Goal: Task Accomplishment & Management: Complete application form

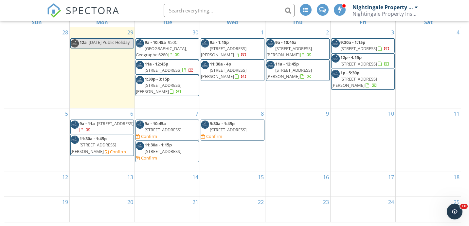
click at [178, 87] on span "59 Pimelia Dr, Margaret River 6285" at bounding box center [158, 88] width 45 height 12
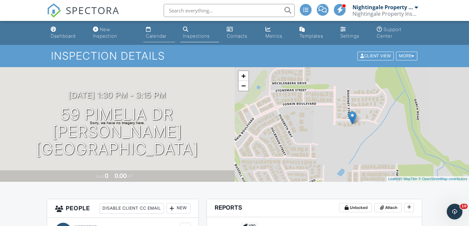
click at [155, 28] on link "Calendar" at bounding box center [159, 33] width 32 height 19
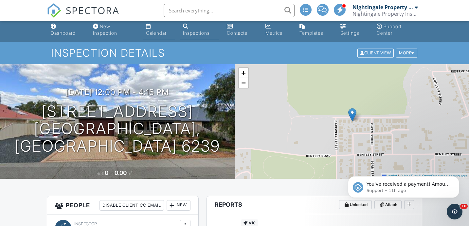
click at [157, 32] on div "Calendar" at bounding box center [156, 33] width 21 height 6
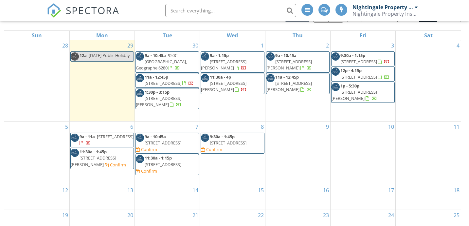
scroll to position [94, 0]
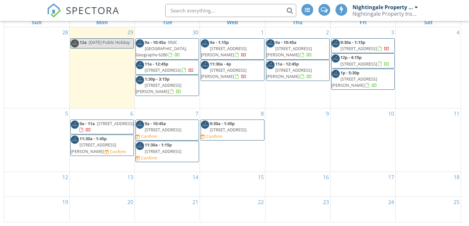
click at [169, 164] on div "7 9a - 10:45a 2 Joondalup Ct, West Busselton 6280 Confirm 11:30a - 1:15p 39 Ken…" at bounding box center [167, 139] width 65 height 63
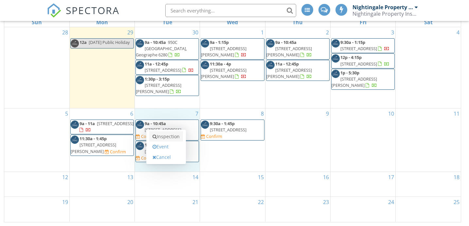
click at [176, 134] on link "Inspection" at bounding box center [166, 136] width 34 height 10
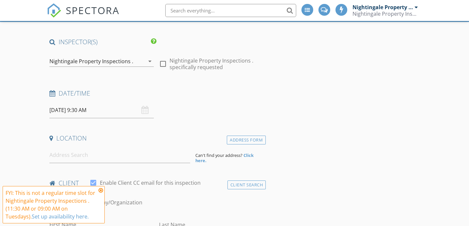
scroll to position [71, 0]
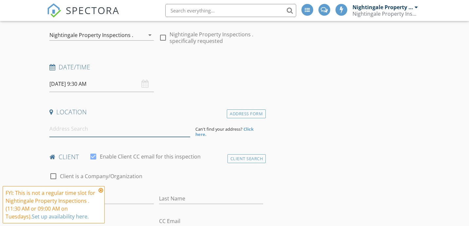
click at [123, 132] on input at bounding box center [119, 129] width 141 height 16
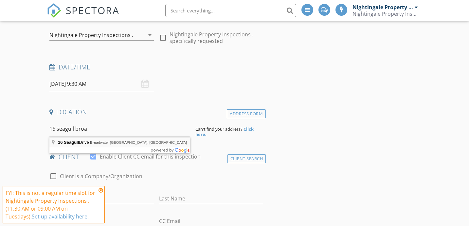
type input "16 Seagull Drive, Broadwater WA, Australia"
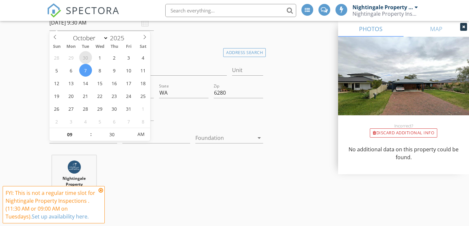
scroll to position [134, 0]
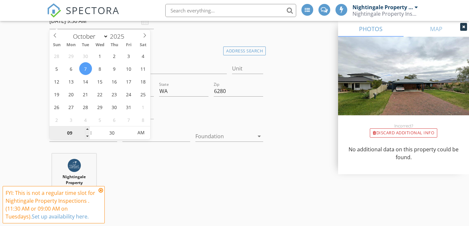
click at [68, 133] on input "09" at bounding box center [69, 132] width 40 height 13
type input "01"
type input "07/10/2025 1:30 AM"
click at [113, 134] on input "30" at bounding box center [112, 132] width 40 height 13
type input "00"
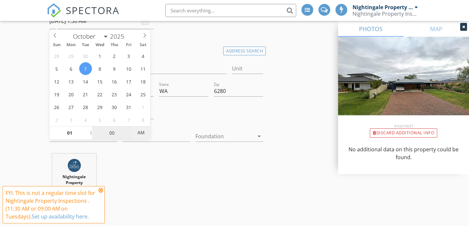
click at [141, 135] on span "AM" at bounding box center [141, 132] width 18 height 13
type input "07/10/2025 1:00 PM"
click at [160, 160] on div "Nightingale Property Inspections . 4.0 km (6 minutes)" at bounding box center [156, 186] width 219 height 66
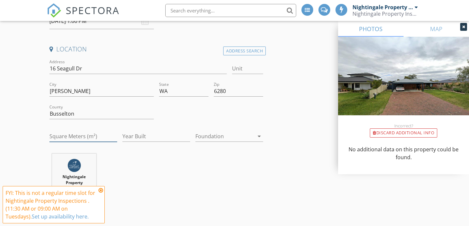
click at [89, 132] on input "Square Meters (m²)" at bounding box center [83, 136] width 68 height 11
type input "0"
click at [129, 137] on input "Year Built" at bounding box center [156, 136] width 68 height 11
type input "0"
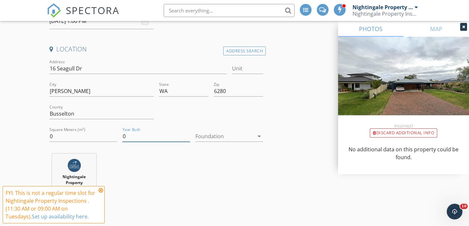
scroll to position [0, 0]
click at [101, 188] on icon at bounding box center [100, 189] width 5 height 5
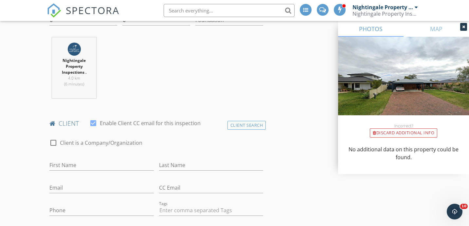
scroll to position [251, 0]
click at [132, 164] on input "First Name" at bounding box center [101, 164] width 104 height 11
paste input "Bradley Millane"
drag, startPoint x: 112, startPoint y: 164, endPoint x: 71, endPoint y: 164, distance: 40.9
click at [71, 164] on input "Bradley Millane" at bounding box center [101, 164] width 104 height 11
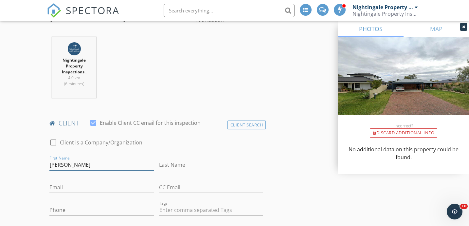
type input "Bradley"
click at [168, 165] on input "Last Name" at bounding box center [211, 164] width 104 height 11
paste input "Millane"
click at [168, 165] on input "Millane" at bounding box center [211, 164] width 104 height 11
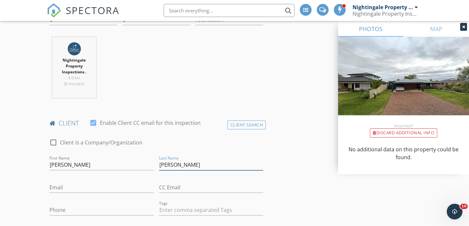
type input "Millane"
click at [124, 187] on input "Email" at bounding box center [101, 187] width 104 height 11
paste input "mmillane@gmail.com"
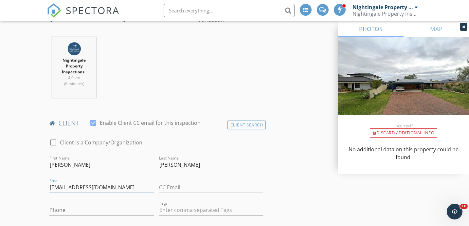
type input "mmillane@gmail.com"
click at [66, 211] on input "Phone" at bounding box center [101, 209] width 104 height 11
paste input "‭+61 419 190 613‬"
click at [61, 209] on input "‭+61 419 190 613‬" at bounding box center [101, 209] width 104 height 11
click at [63, 209] on input "‭0419 190 613‬" at bounding box center [101, 209] width 104 height 11
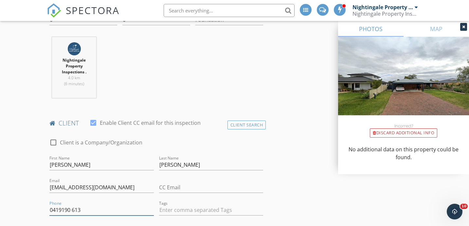
click at [72, 210] on input "‭0419190 613‬" at bounding box center [101, 209] width 104 height 11
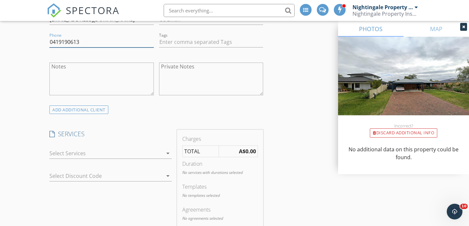
scroll to position [425, 0]
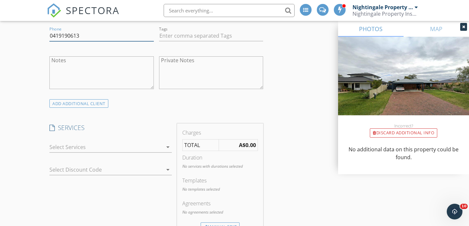
type input "‭0419190613‬"
click at [158, 148] on div at bounding box center [105, 147] width 113 height 10
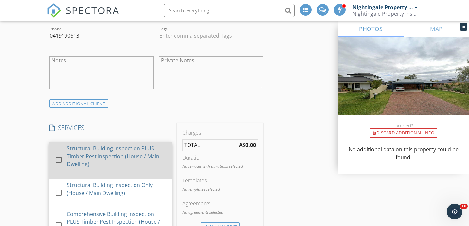
click at [134, 167] on div "Structural Building Inspection PLUS Timber Pest Inspection (House / Main Dwelli…" at bounding box center [117, 156] width 100 height 24
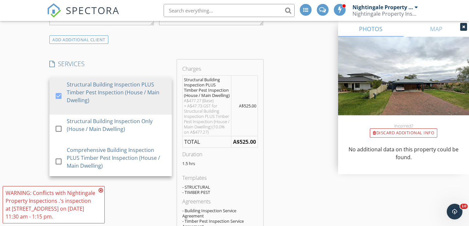
scroll to position [490, 0]
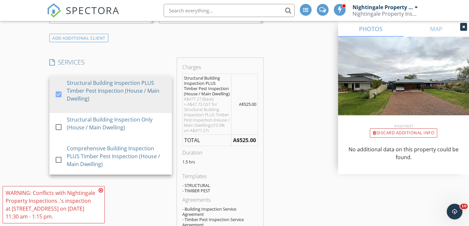
click at [102, 191] on icon at bounding box center [100, 189] width 5 height 5
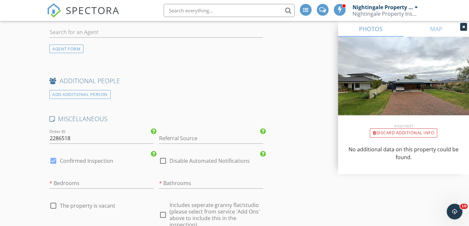
scroll to position [974, 0]
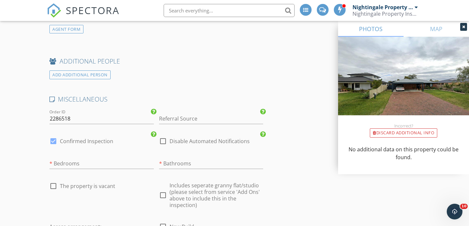
click at [51, 146] on div at bounding box center [53, 140] width 11 height 11
checkbox input "false"
checkbox input "true"
click at [95, 169] on input "number" at bounding box center [101, 163] width 104 height 11
type input "3"
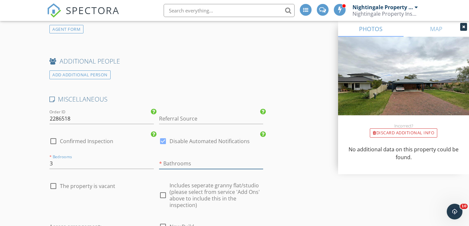
click at [182, 167] on input "number" at bounding box center [211, 163] width 104 height 11
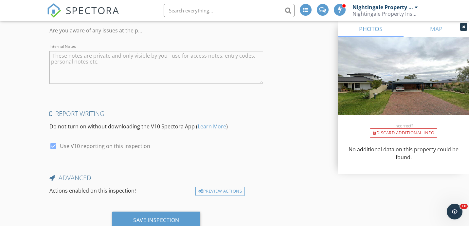
scroll to position [1277, 0]
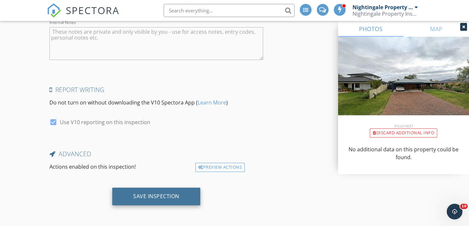
type input "2"
click at [150, 199] on div "Save Inspection" at bounding box center [156, 196] width 46 height 7
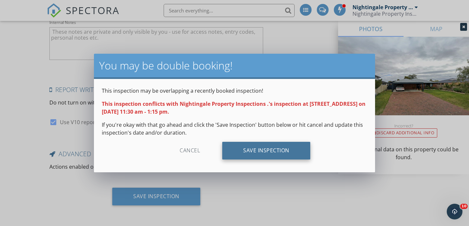
click at [243, 148] on div "Save Inspection" at bounding box center [266, 151] width 88 height 18
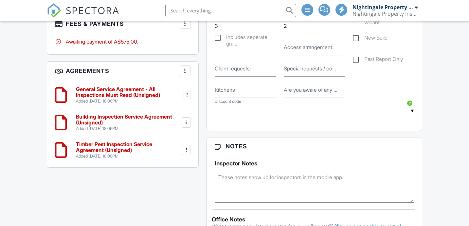
scroll to position [492, 0]
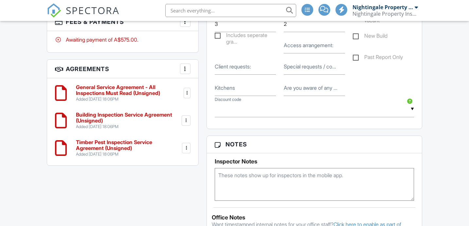
click at [294, 49] on label "Access arrangement:" at bounding box center [309, 45] width 50 height 7
click at [294, 53] on input "Access arrangement:" at bounding box center [314, 45] width 61 height 16
type input "quote"
click at [317, 70] on label "Special requests / co..." at bounding box center [310, 66] width 52 height 7
click at [317, 75] on input "Special requests / co..." at bounding box center [314, 67] width 61 height 16
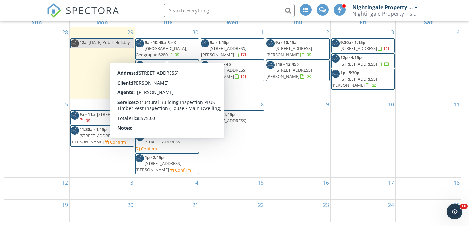
click at [164, 39] on span "9a - 10:45a" at bounding box center [155, 42] width 21 height 6
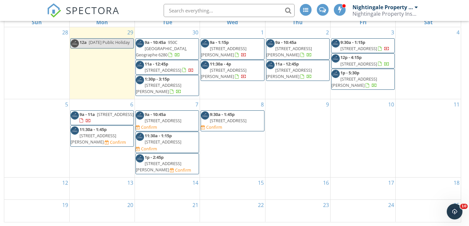
click at [166, 160] on span "[STREET_ADDRESS][PERSON_NAME]" at bounding box center [158, 166] width 45 height 12
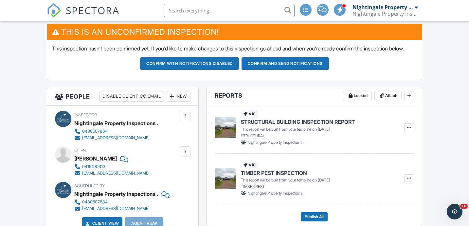
click at [181, 101] on div "New" at bounding box center [179, 96] width 24 height 10
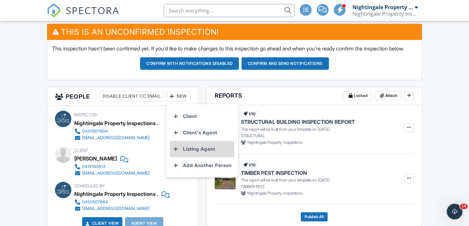
click at [182, 154] on li "Listing Agent" at bounding box center [202, 149] width 64 height 16
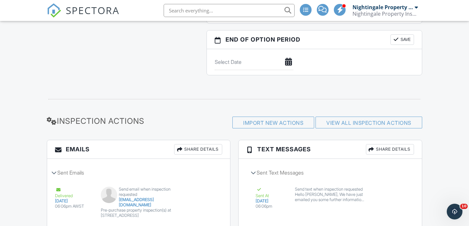
scroll to position [856, 0]
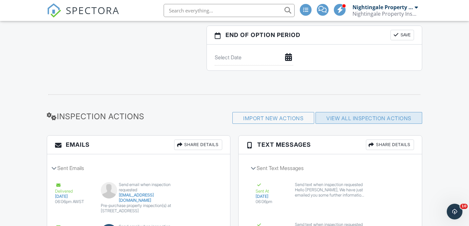
click at [342, 121] on link "View All Inspection Actions" at bounding box center [368, 118] width 85 height 7
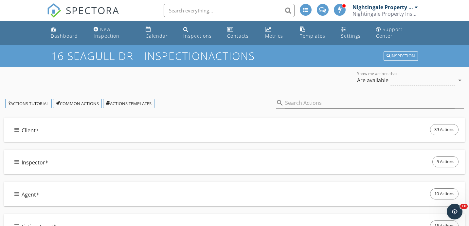
scroll to position [45, 0]
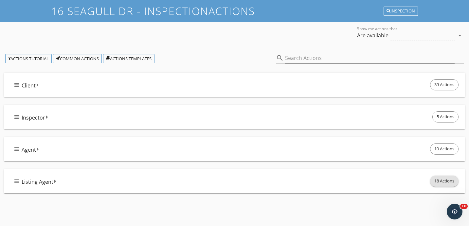
click at [442, 179] on span "18 Actions" at bounding box center [444, 181] width 28 height 10
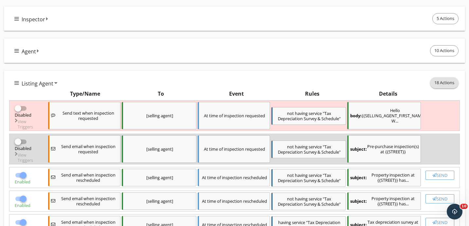
scroll to position [147, 0]
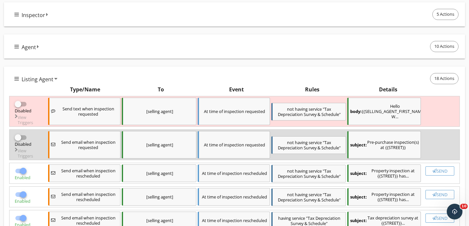
click at [24, 139] on input "checkbox" at bounding box center [21, 140] width 12 height 8
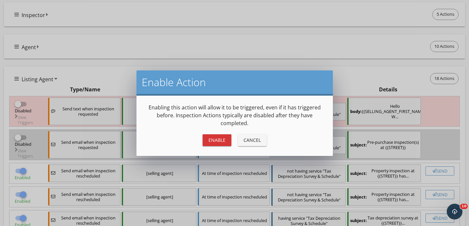
click at [226, 143] on button "Enable" at bounding box center [217, 140] width 29 height 12
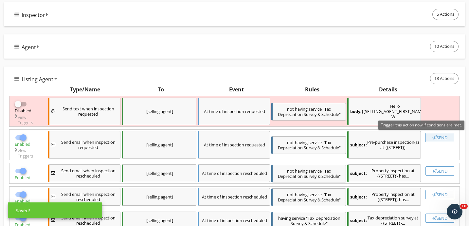
click at [439, 140] on div "Send" at bounding box center [439, 137] width 23 height 5
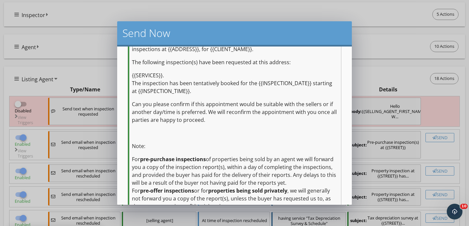
scroll to position [206, 0]
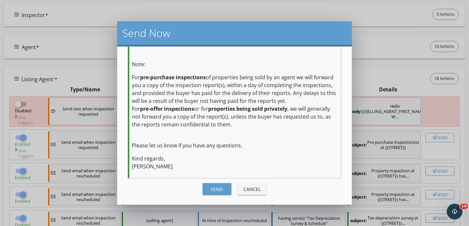
click at [226, 189] on button "Send" at bounding box center [217, 189] width 29 height 12
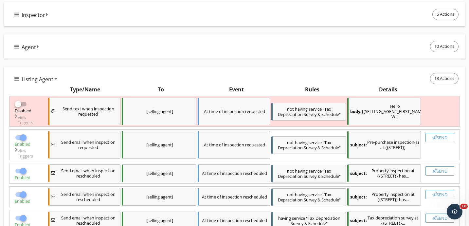
checkbox input "false"
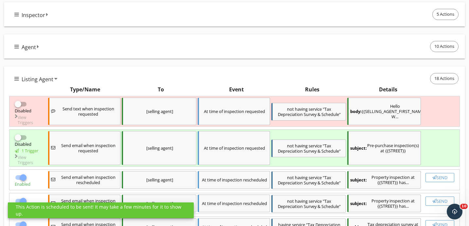
click at [24, 103] on input "checkbox" at bounding box center [21, 107] width 12 height 8
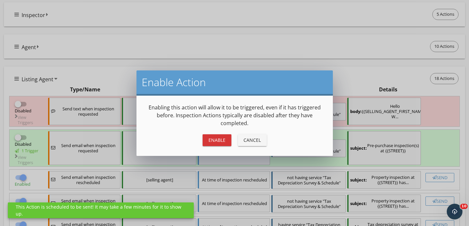
click at [213, 139] on div "Enable" at bounding box center [217, 139] width 18 height 7
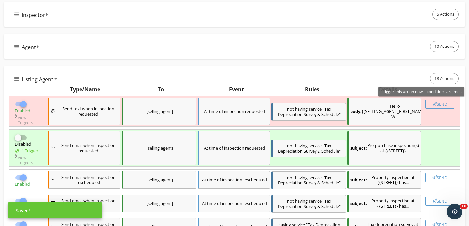
click at [444, 105] on div "Send" at bounding box center [439, 103] width 23 height 5
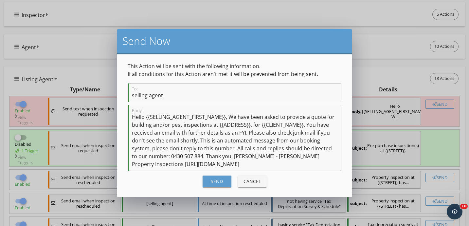
click at [224, 180] on div "Send" at bounding box center [217, 181] width 18 height 7
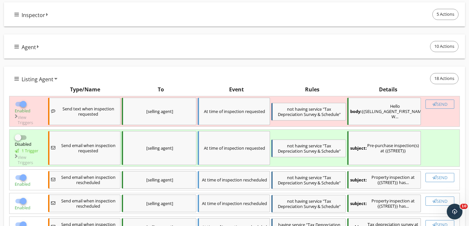
checkbox input "false"
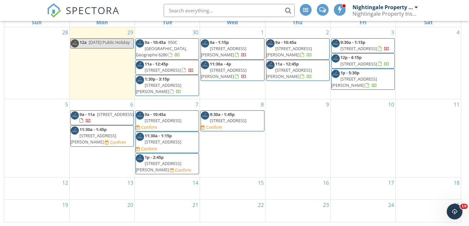
click at [186, 49] on span "9a - 10:45a [STREET_ADDRESS]" at bounding box center [167, 48] width 63 height 19
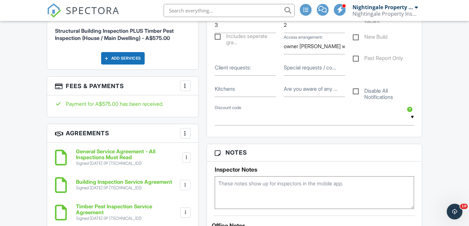
scroll to position [436, 0]
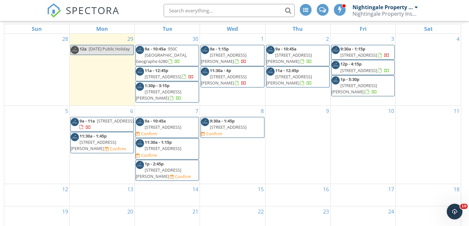
scroll to position [94, 0]
